Goal: Task Accomplishment & Management: Complete application form

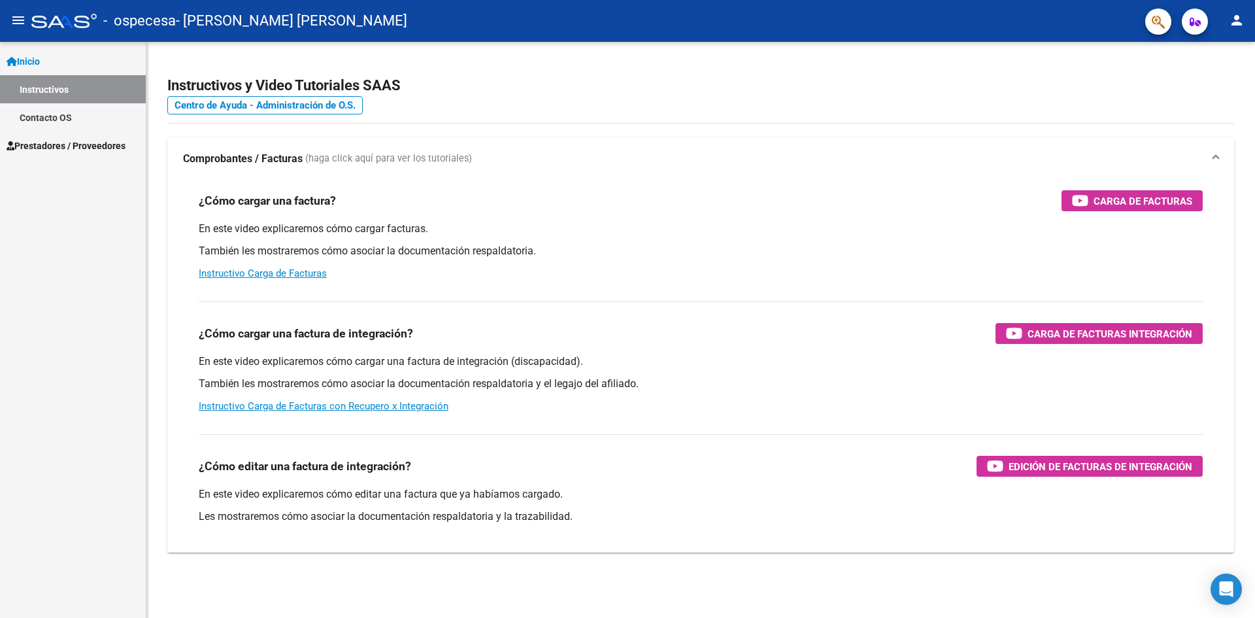
click at [78, 136] on link "Prestadores / Proveedores" at bounding box center [73, 145] width 146 height 28
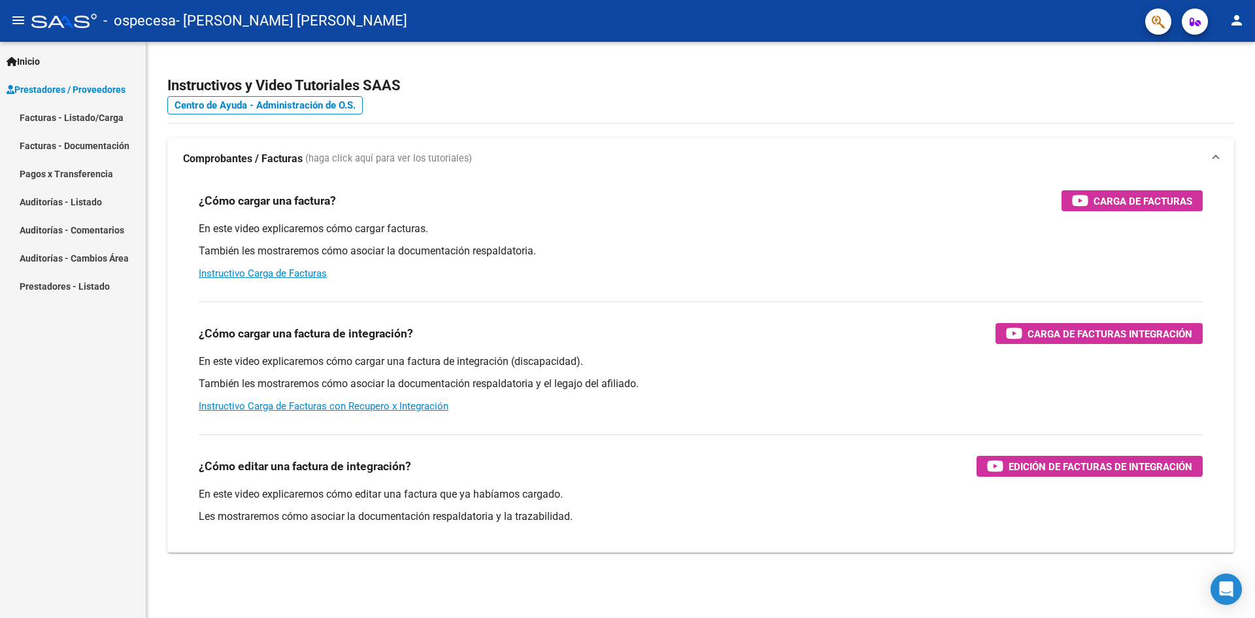
click at [82, 118] on link "Facturas - Listado/Carga" at bounding box center [73, 117] width 146 height 28
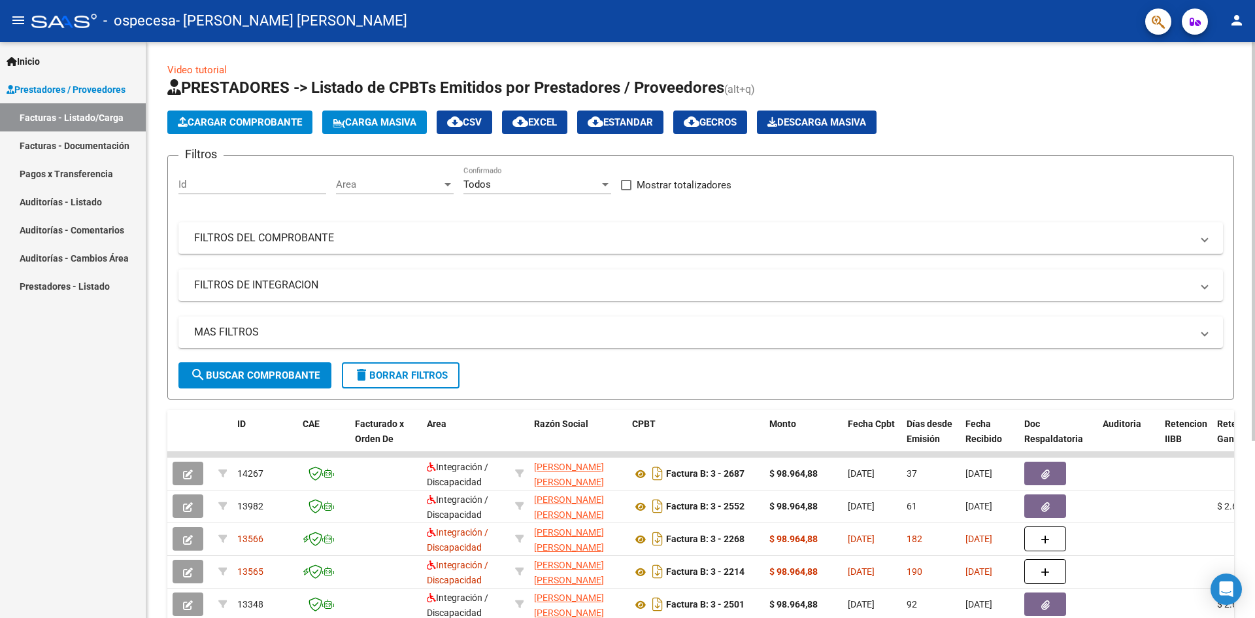
click at [229, 122] on span "Cargar Comprobante" at bounding box center [240, 122] width 124 height 12
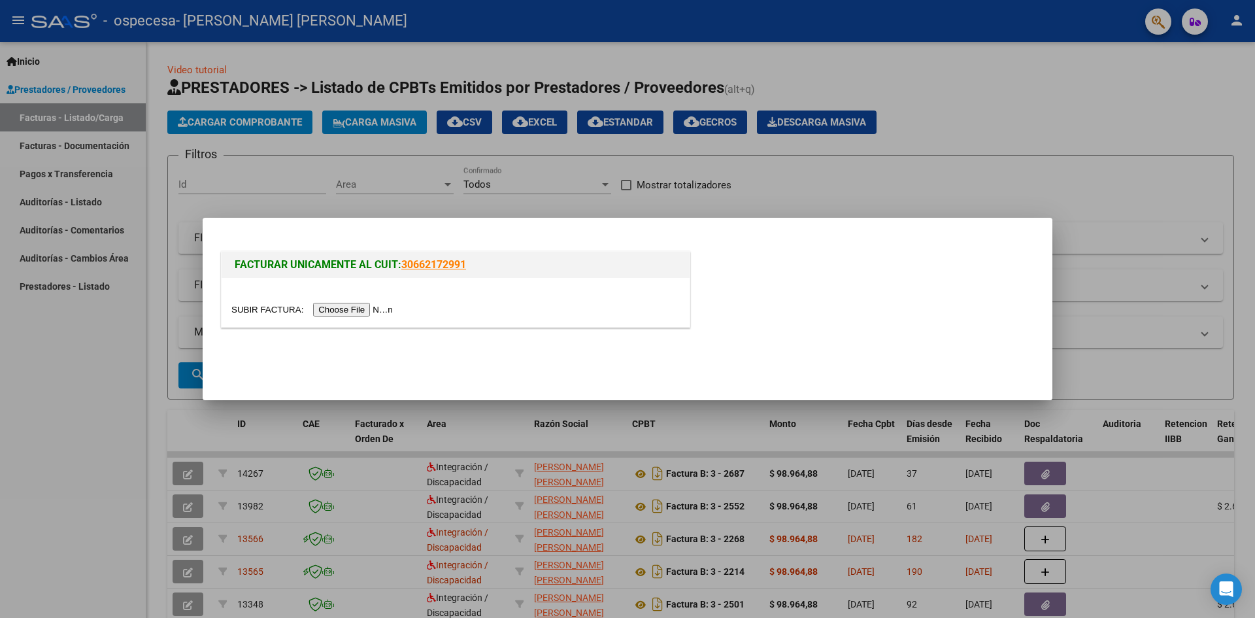
click at [354, 307] on input "file" at bounding box center [313, 310] width 165 height 14
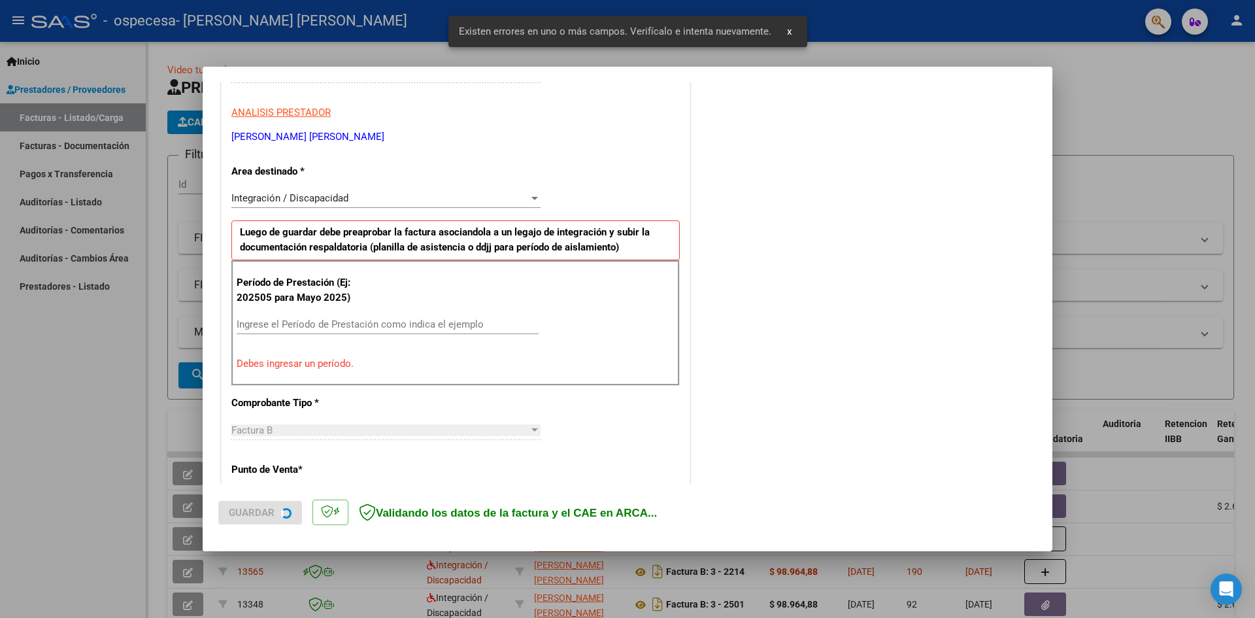
scroll to position [230, 0]
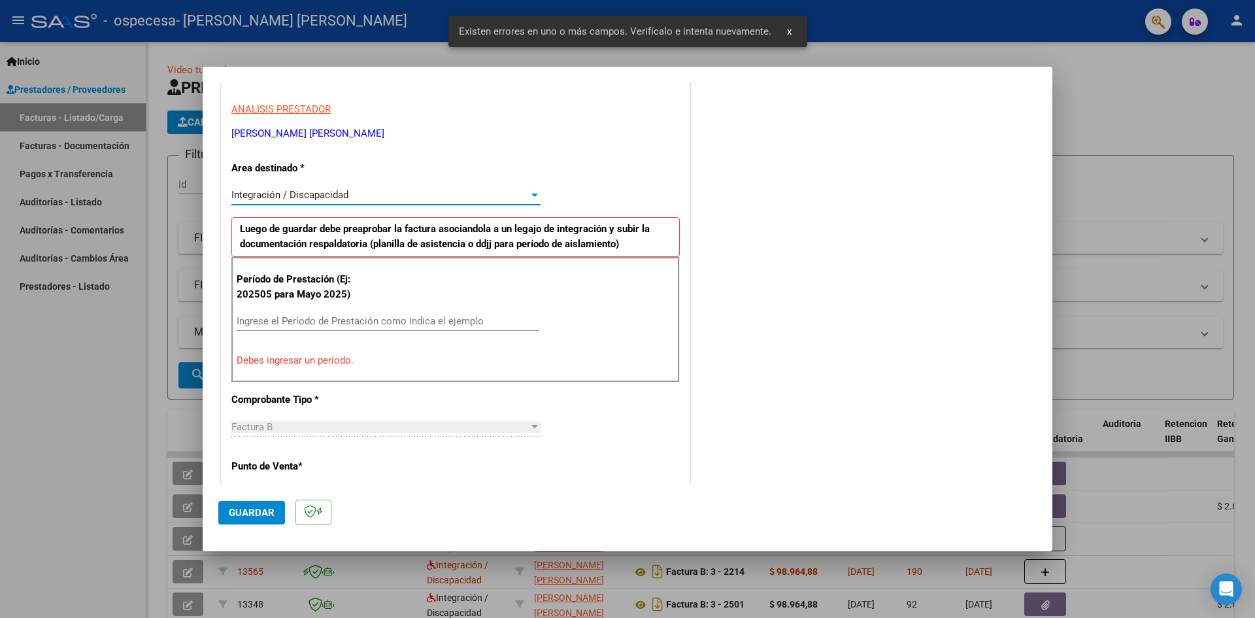
click at [306, 192] on span "Integración / Discapacidad" at bounding box center [289, 195] width 117 height 12
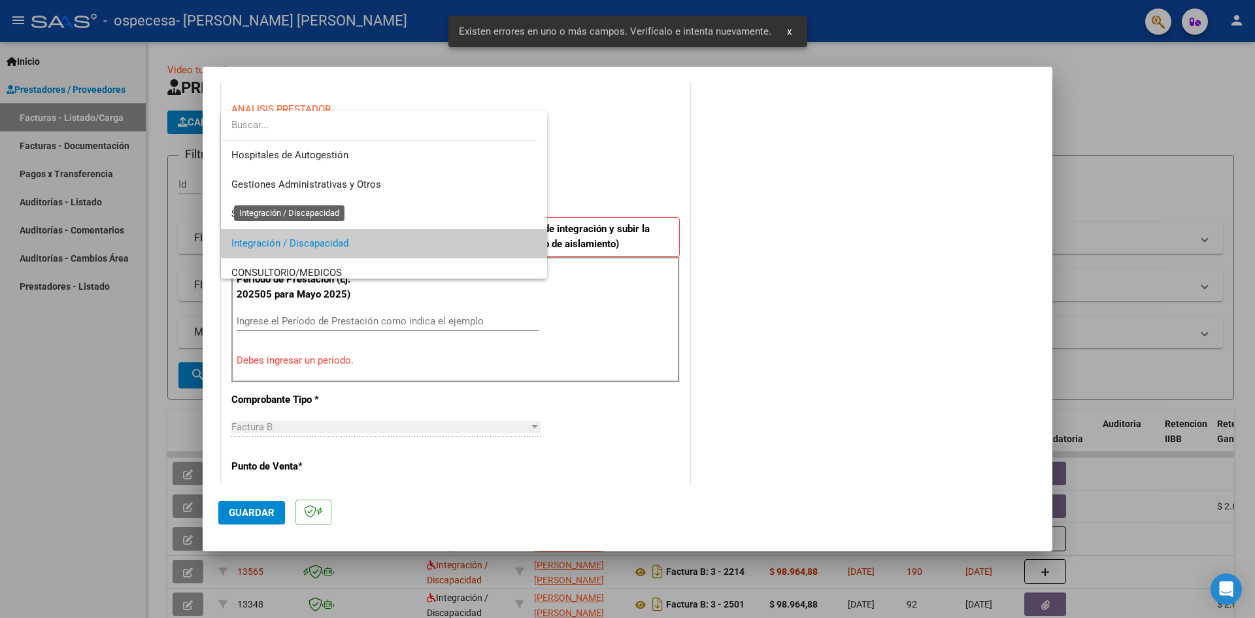
scroll to position [49, 0]
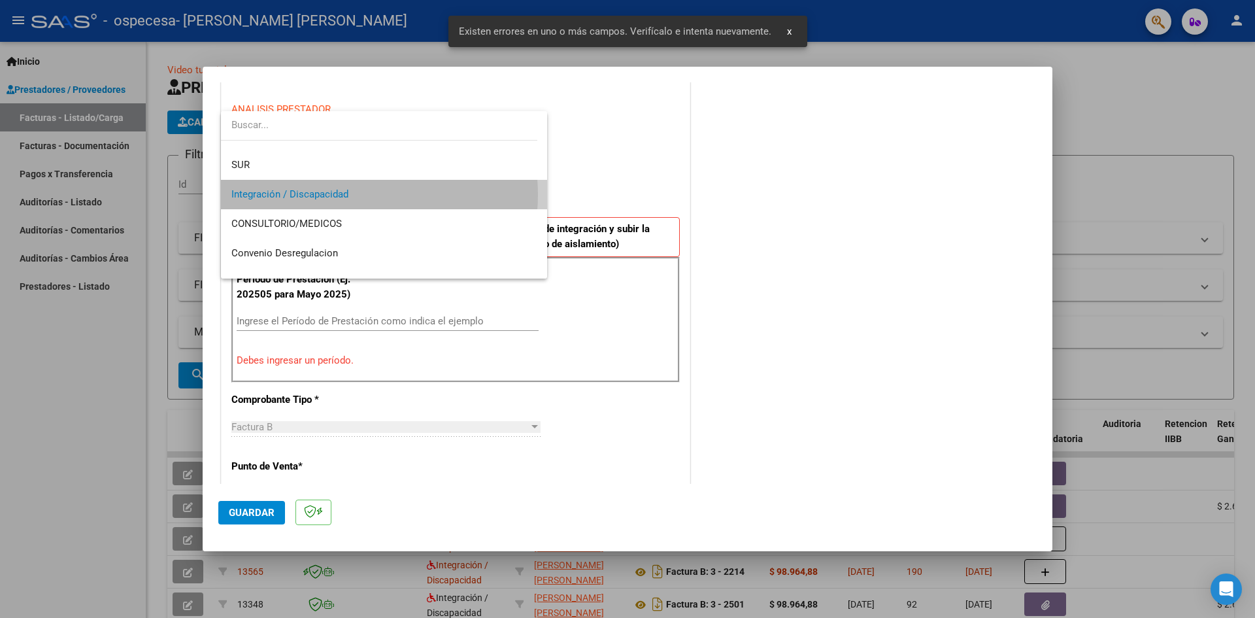
click at [357, 195] on span "Integración / Discapacidad" at bounding box center [383, 194] width 305 height 29
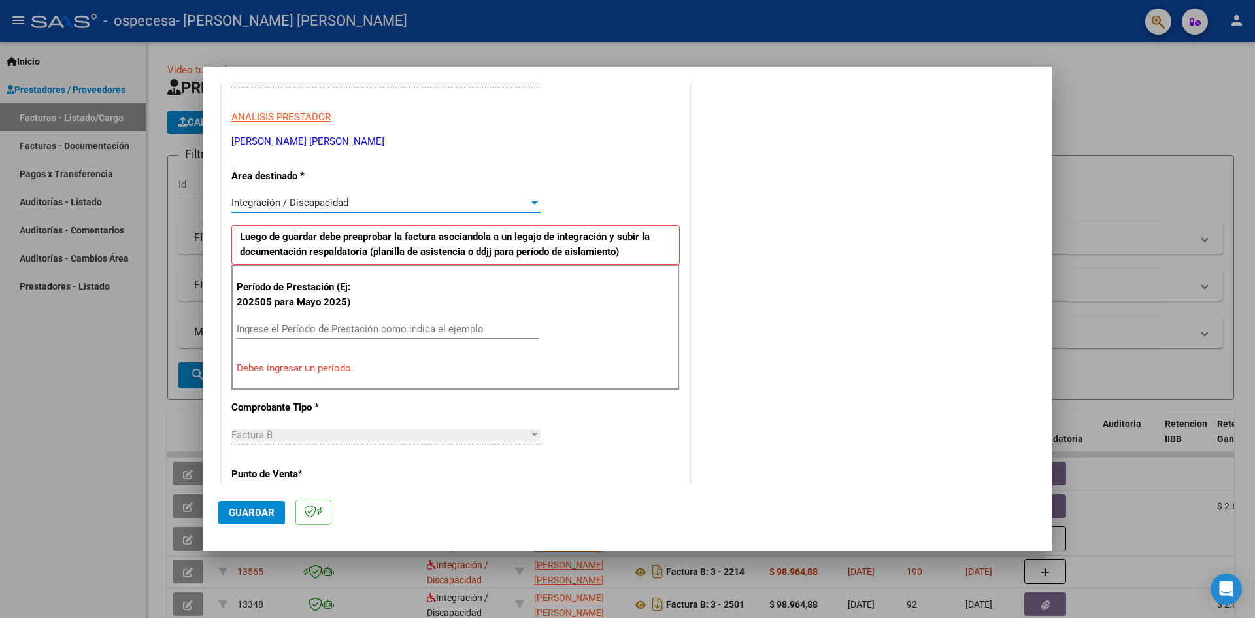
scroll to position [261, 0]
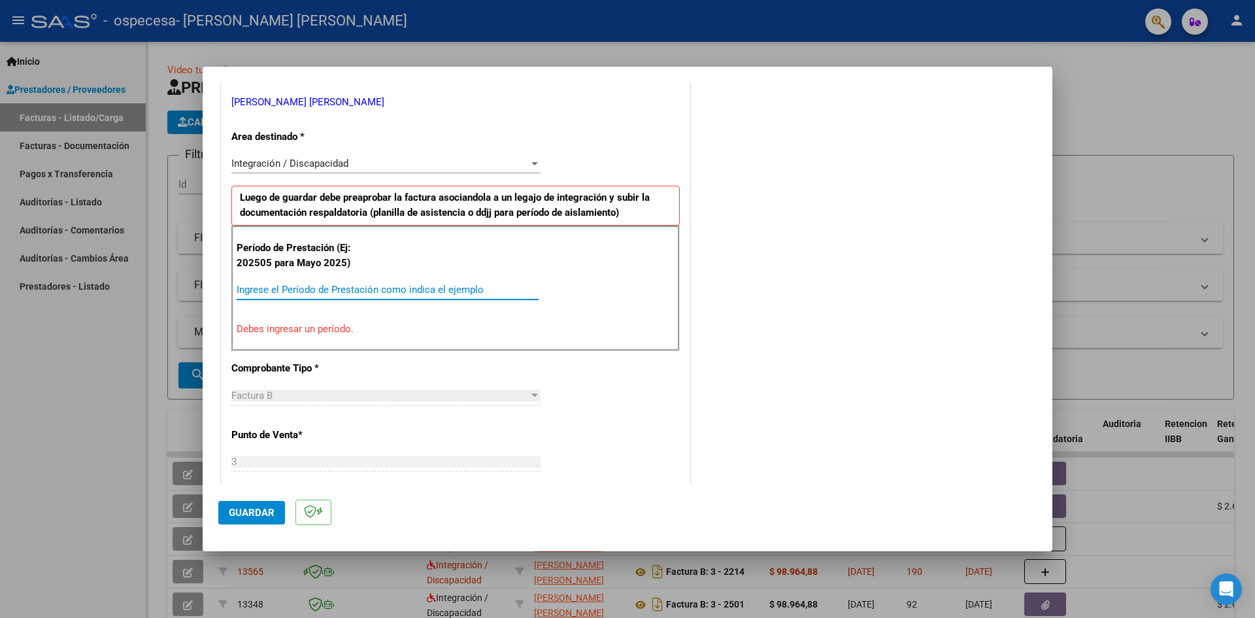
click at [334, 291] on input "Ingrese el Período de Prestación como indica el ejemplo" at bounding box center [388, 290] width 302 height 12
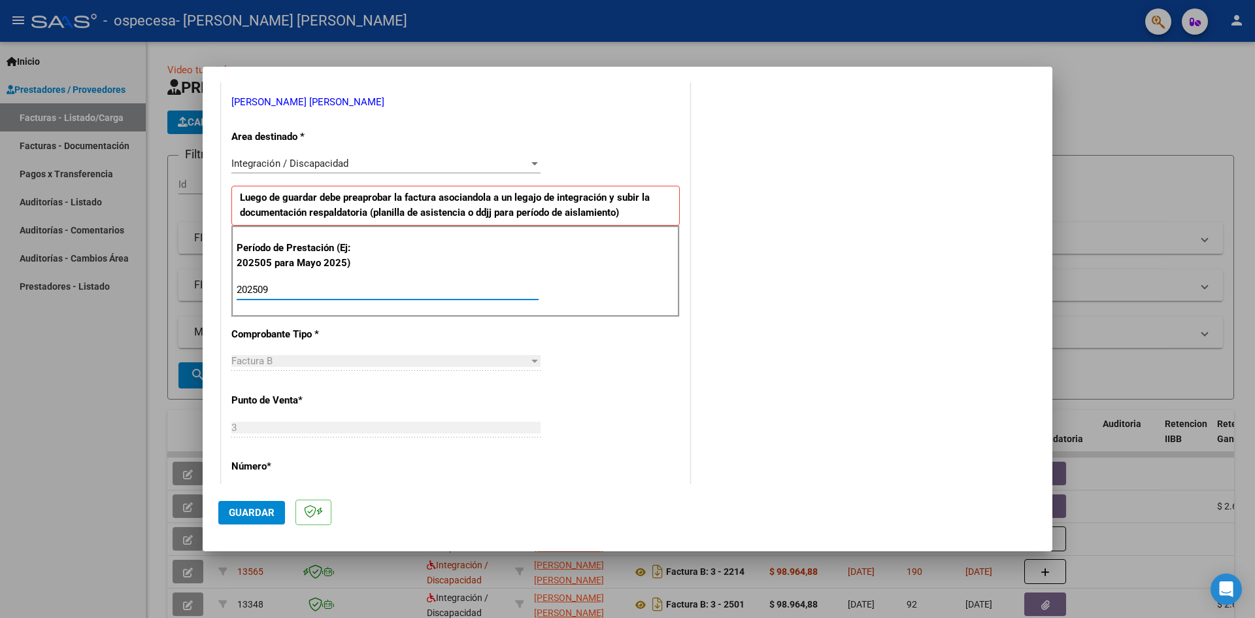
type input "202509"
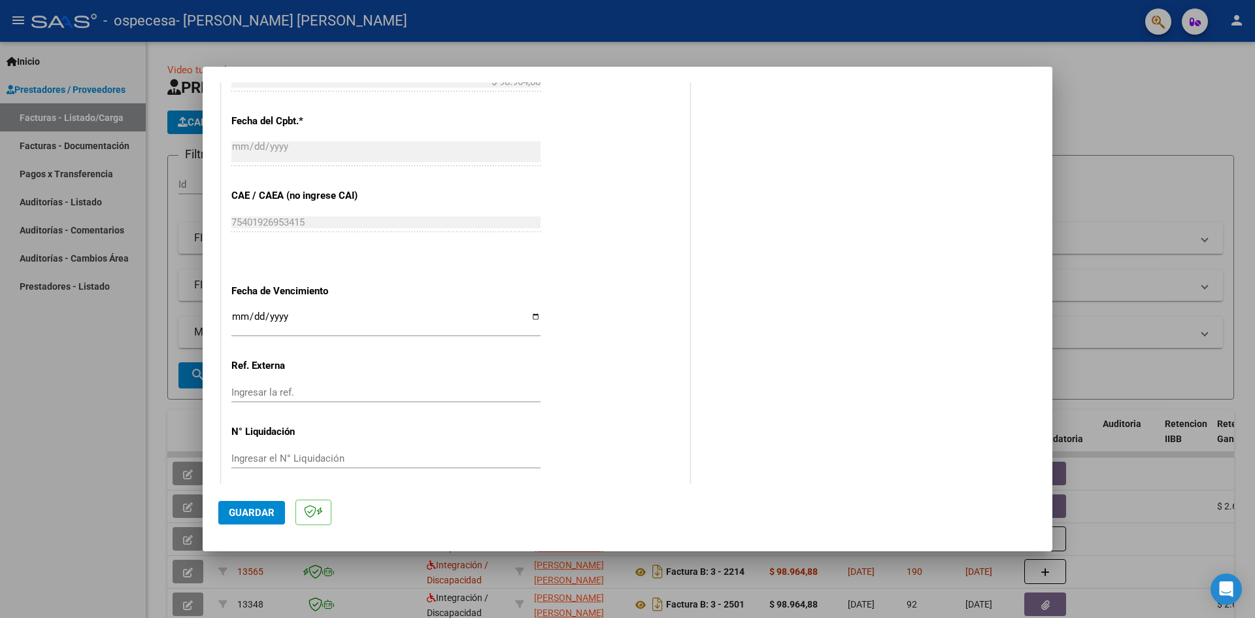
scroll to position [749, 0]
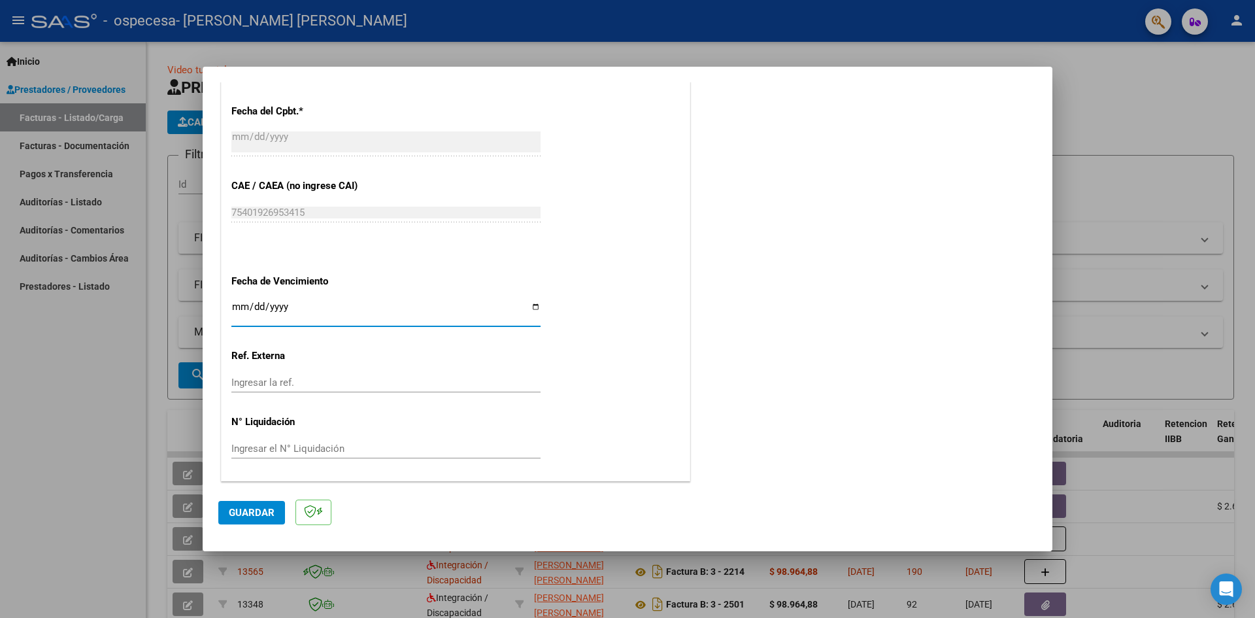
click at [534, 306] on input "Ingresar la fecha" at bounding box center [385, 311] width 309 height 21
type input "[DATE]"
click at [258, 514] on span "Guardar" at bounding box center [252, 512] width 46 height 12
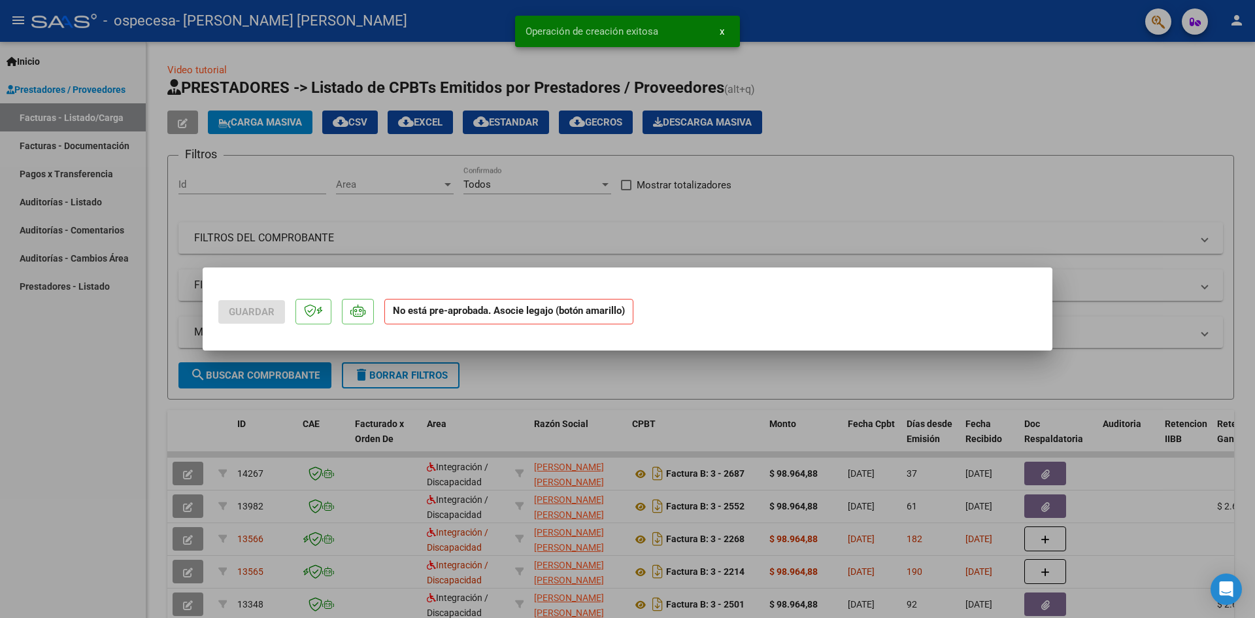
scroll to position [0, 0]
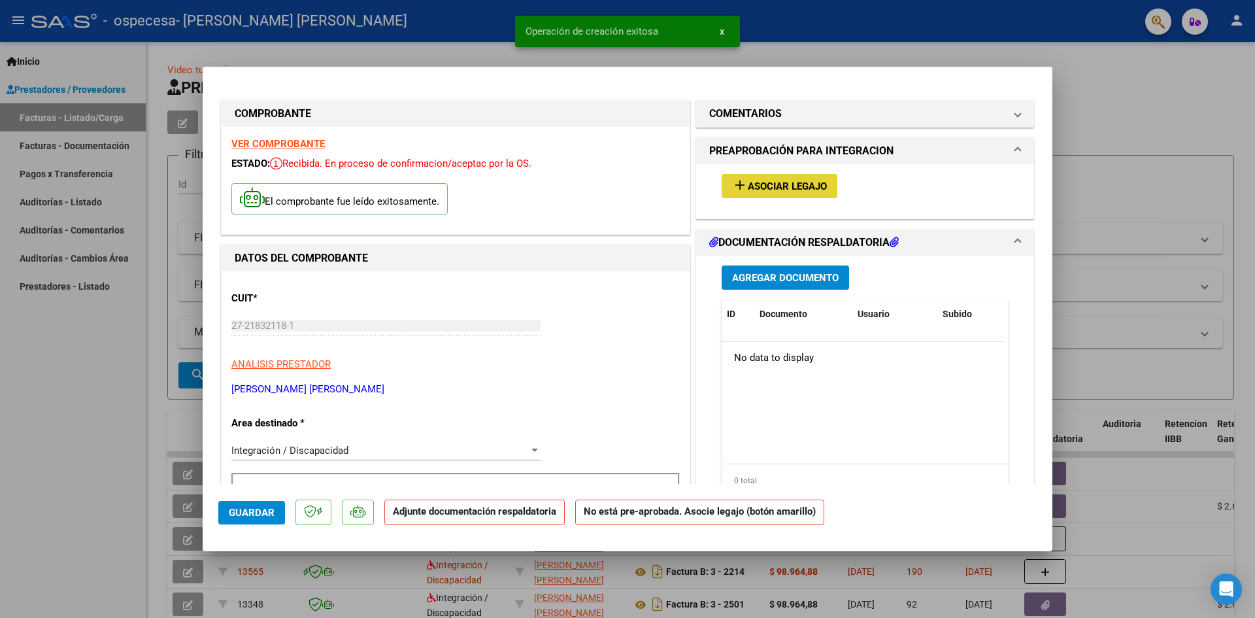
click at [782, 175] on button "add Asociar Legajo" at bounding box center [779, 186] width 116 height 24
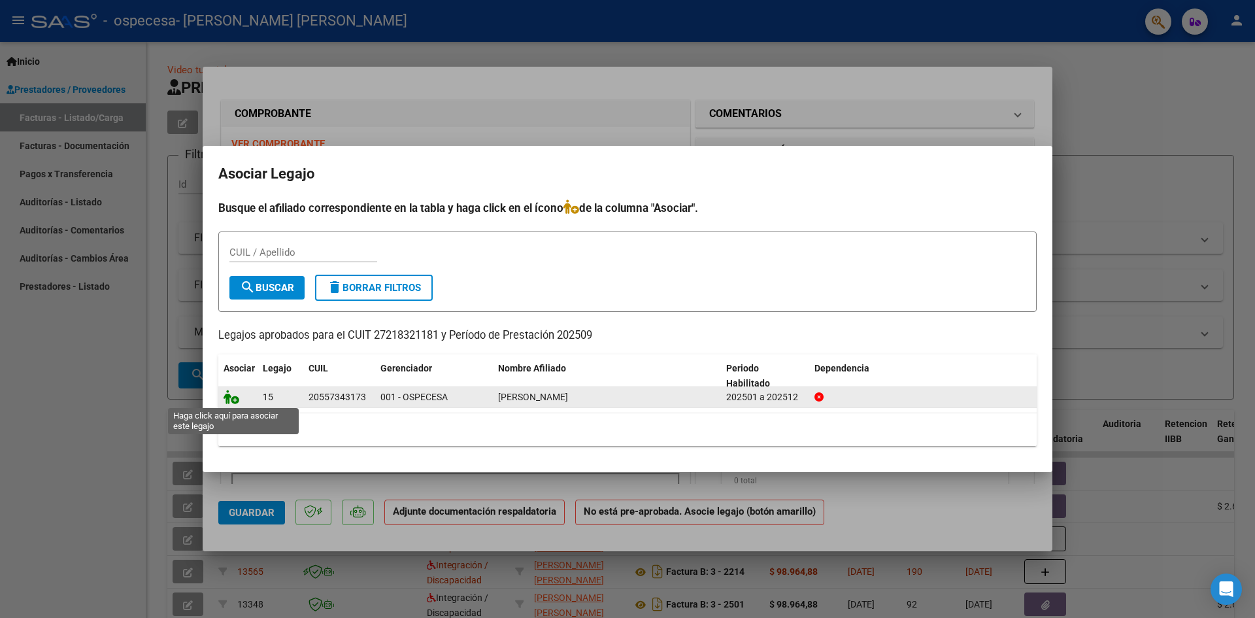
click at [230, 393] on icon at bounding box center [231, 396] width 16 height 14
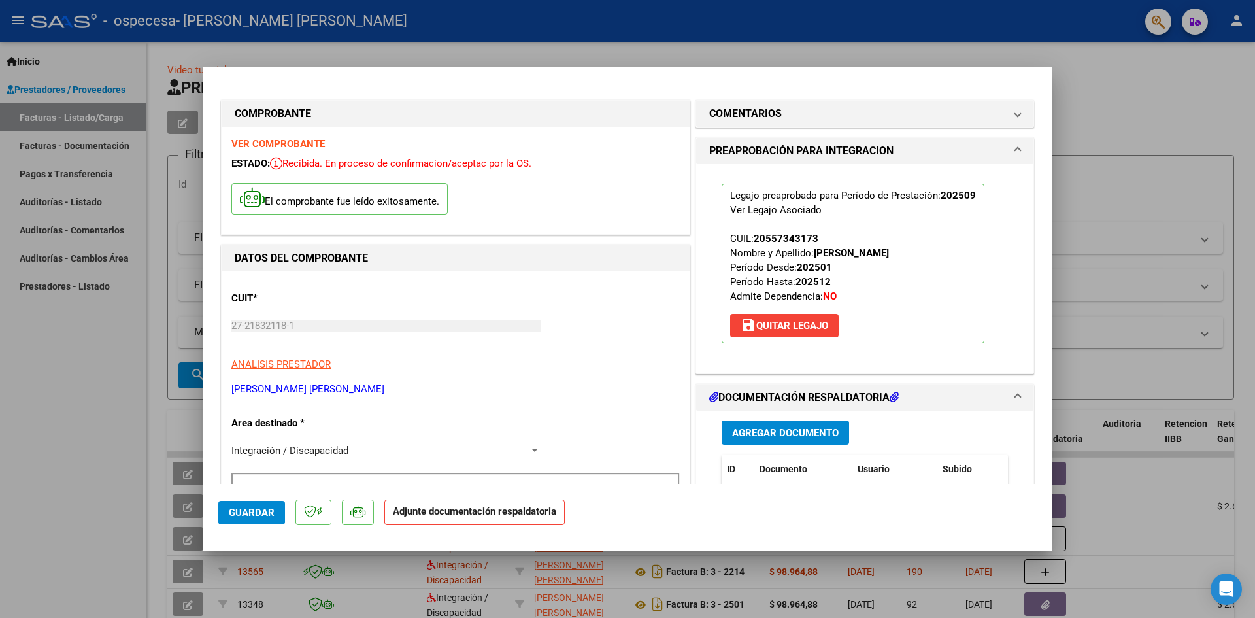
click at [778, 432] on span "Agregar Documento" at bounding box center [785, 433] width 107 height 12
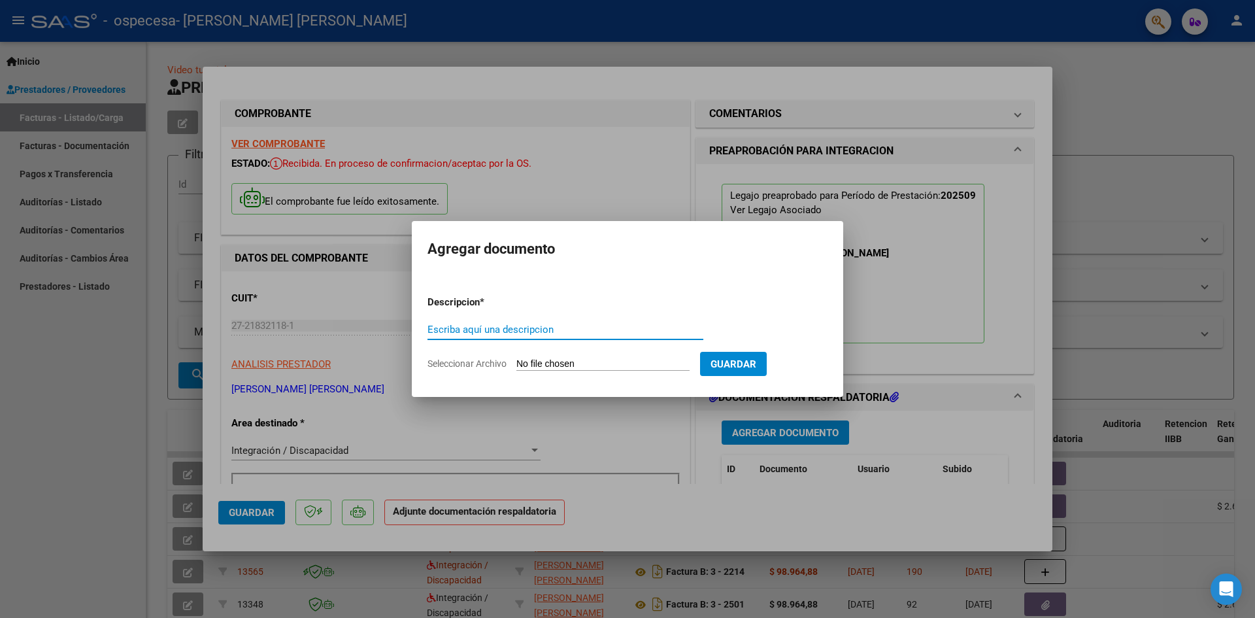
click at [572, 334] on input "Escriba aquí una descripcion" at bounding box center [565, 329] width 276 height 12
type input "planilla de asistencia"
click at [689, 361] on input "Seleccionar Archivo" at bounding box center [602, 364] width 173 height 12
type input "C:\fakepath\yanfascia [PERSON_NAME] .pdf"
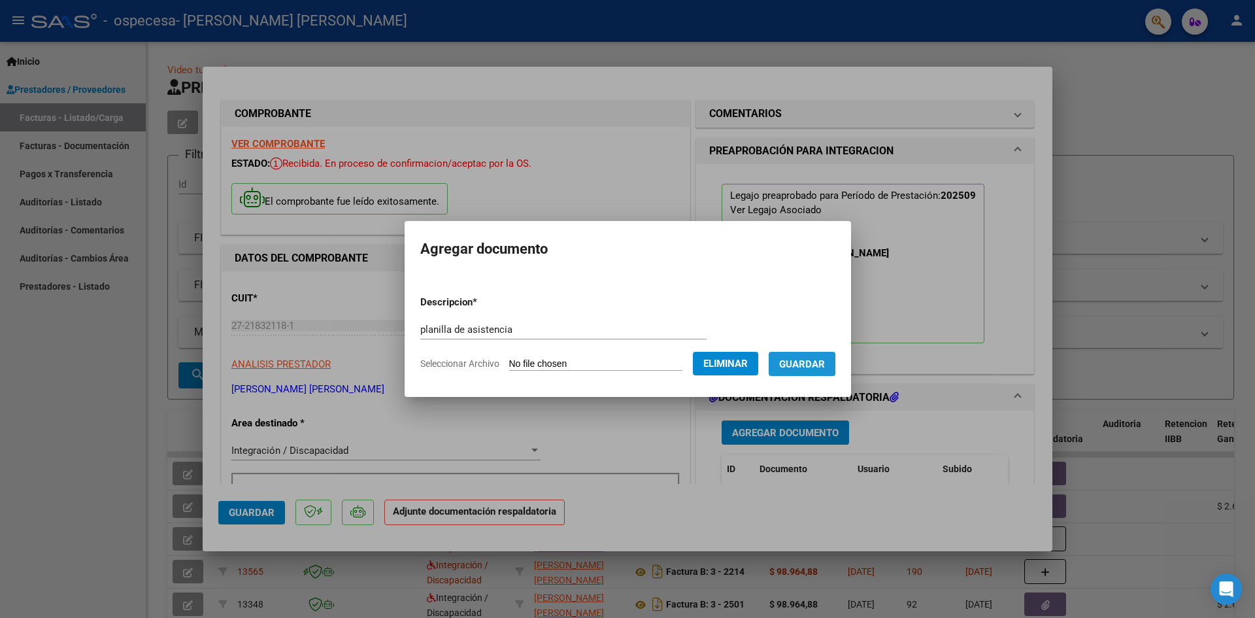
click at [825, 367] on span "Guardar" at bounding box center [802, 364] width 46 height 12
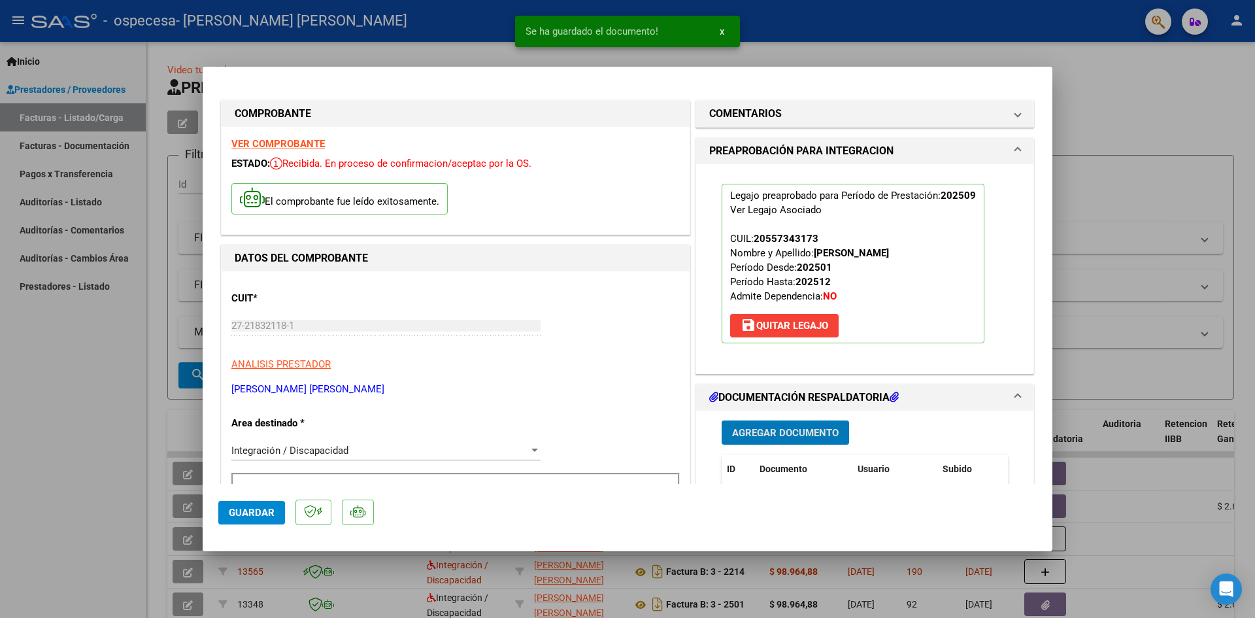
click at [860, 58] on div at bounding box center [627, 309] width 1255 height 618
type input "$ 0,00"
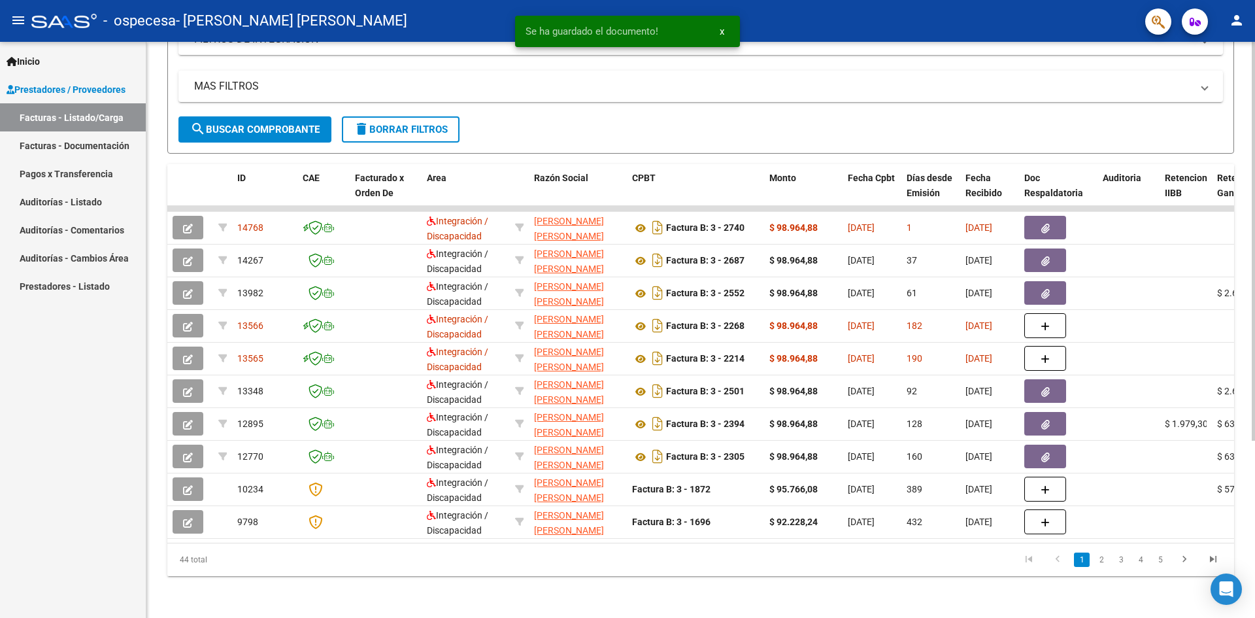
scroll to position [255, 0]
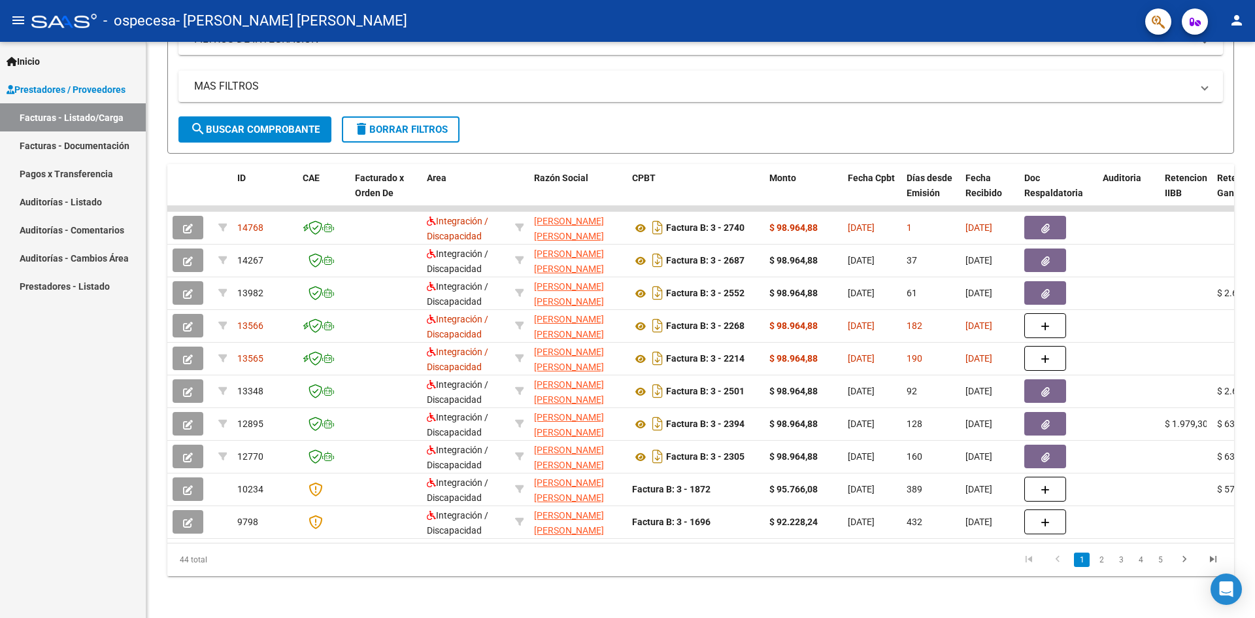
click at [78, 178] on link "Pagos x Transferencia" at bounding box center [73, 173] width 146 height 28
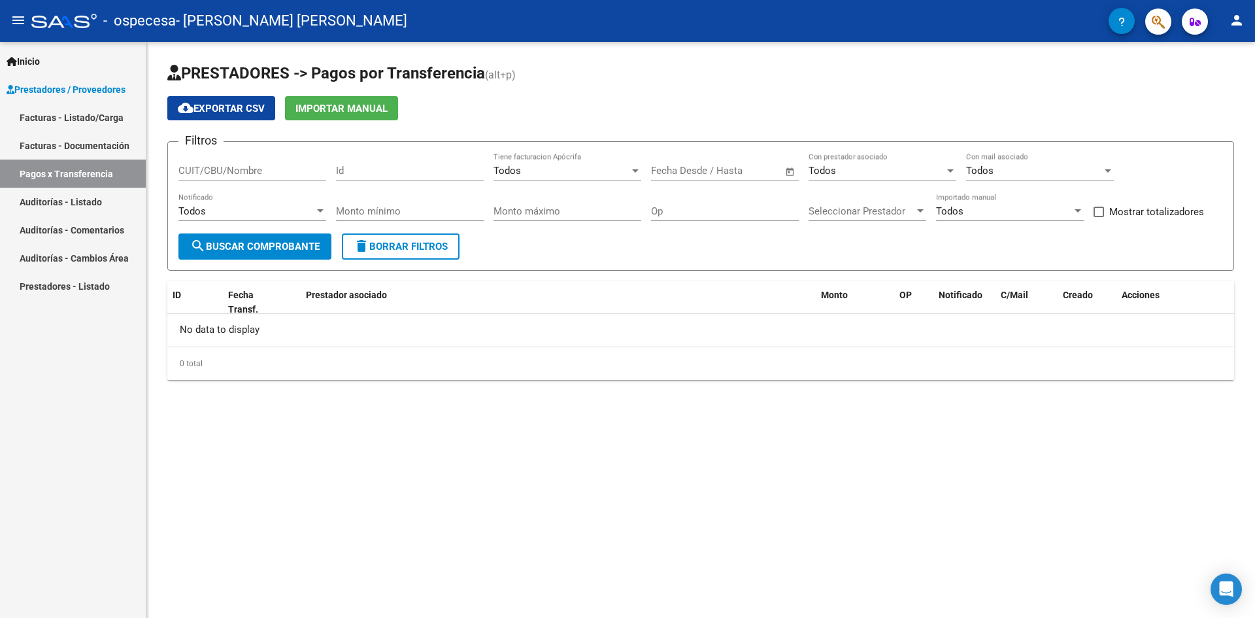
click at [107, 166] on link "Pagos x Transferencia" at bounding box center [73, 173] width 146 height 28
